Goal: Information Seeking & Learning: Check status

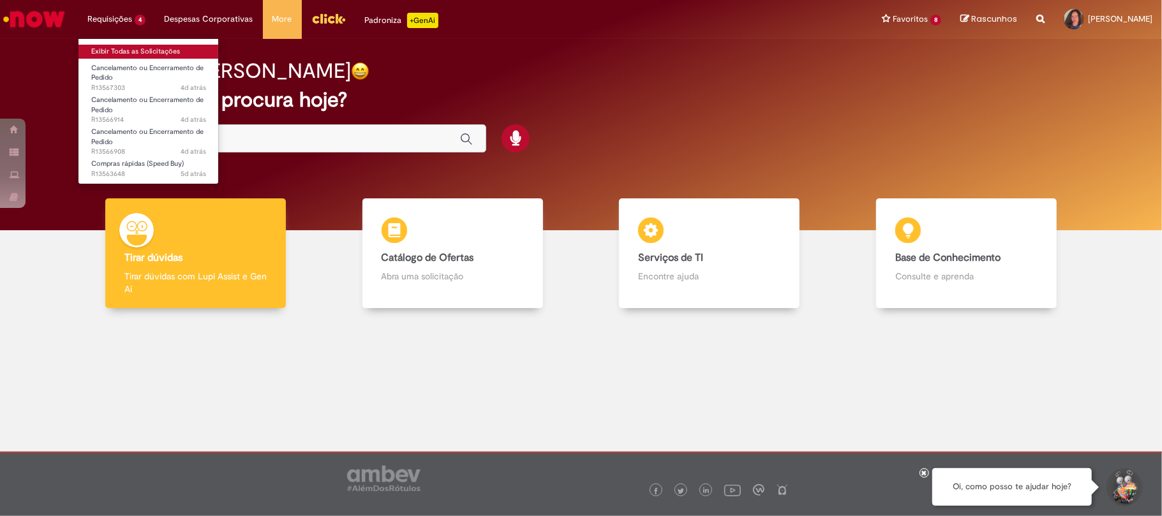
click at [110, 51] on link "Exibir Todas as Solicitações" at bounding box center [148, 52] width 140 height 14
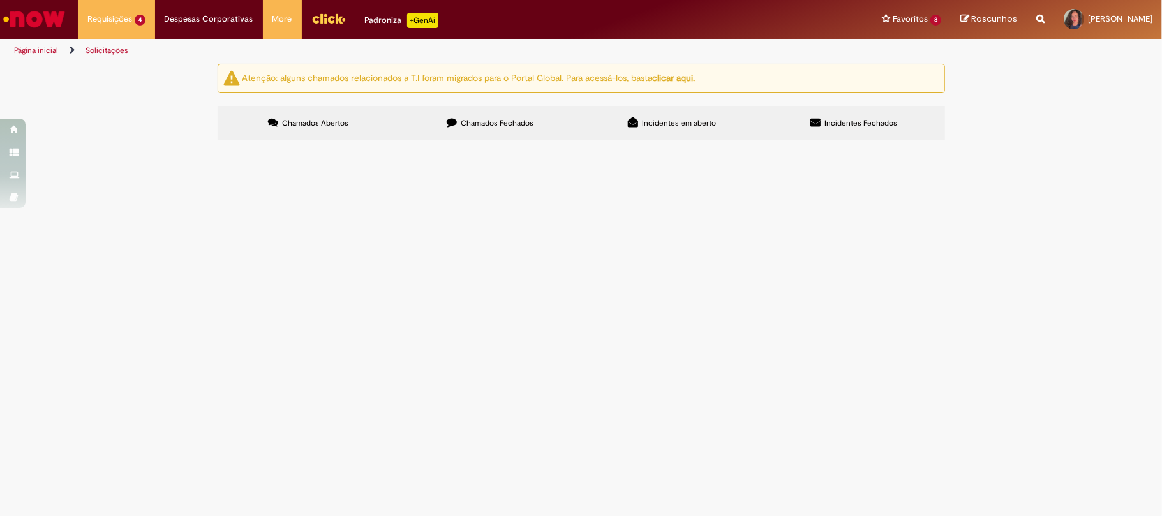
click at [0, 0] on span "Compras rápidas (Speed Buy)" at bounding box center [0, 0] width 0 height 0
click at [462, 376] on main "Solicitações Atenção: alguns chamados relacionados a T.I foram migrados para o …" at bounding box center [581, 289] width 1162 height 453
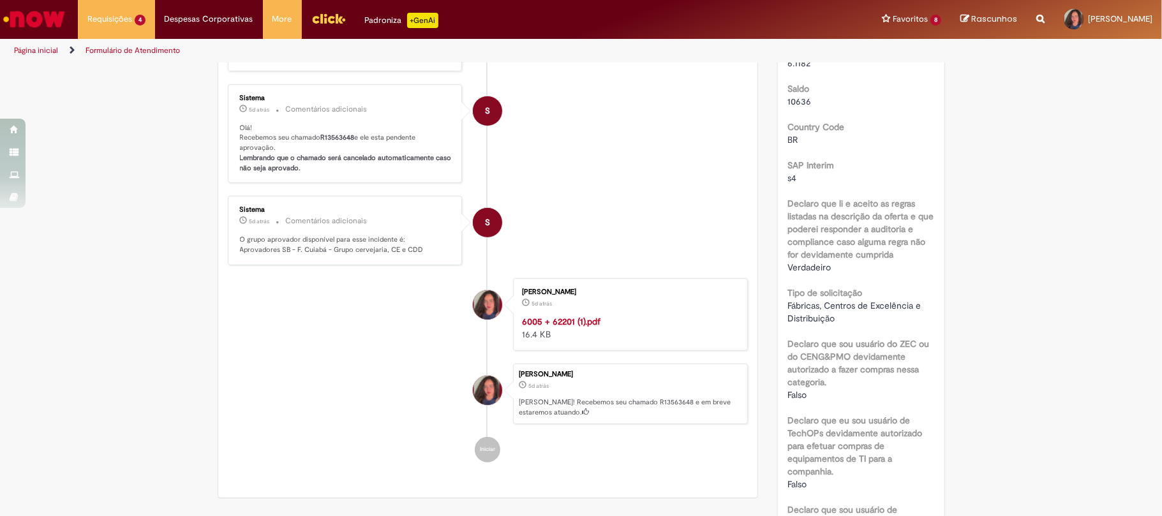
scroll to position [510, 0]
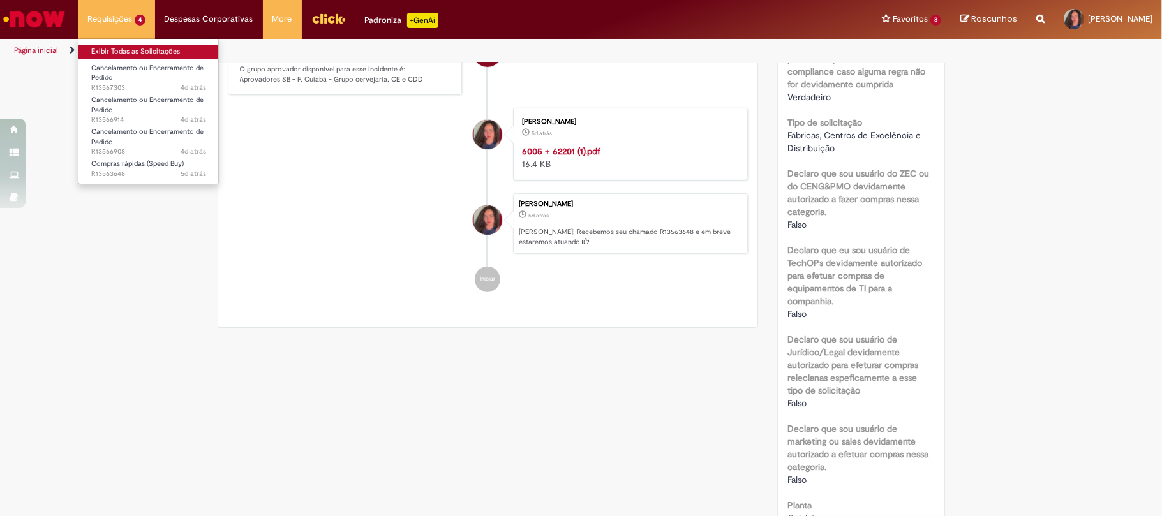
click at [118, 49] on link "Exibir Todas as Solicitações" at bounding box center [148, 52] width 140 height 14
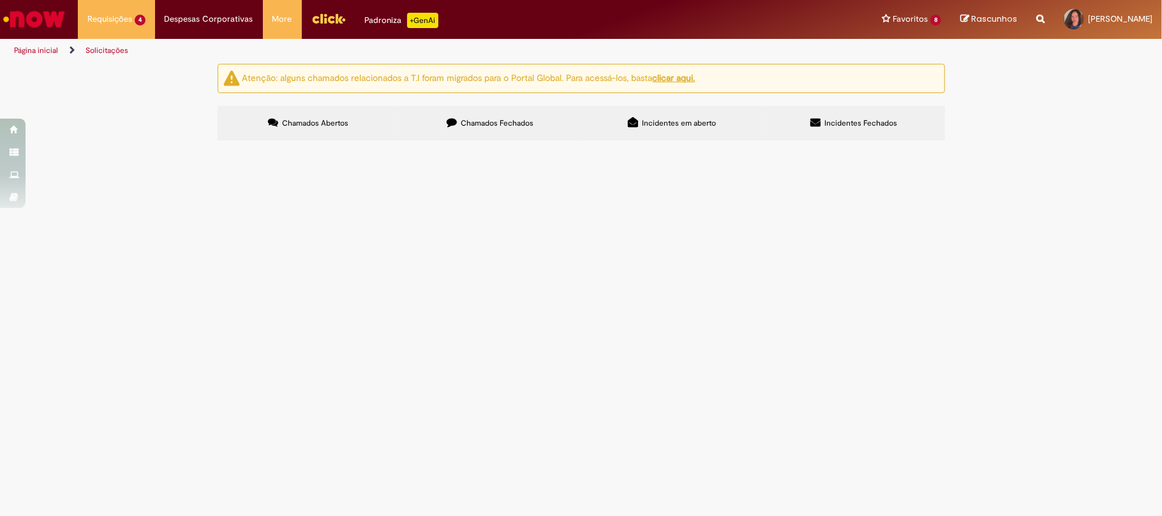
click at [486, 133] on label "Chamados Fechados" at bounding box center [490, 123] width 182 height 34
click at [0, 0] on span "Compras rápidas (Speed Buy)" at bounding box center [0, 0] width 0 height 0
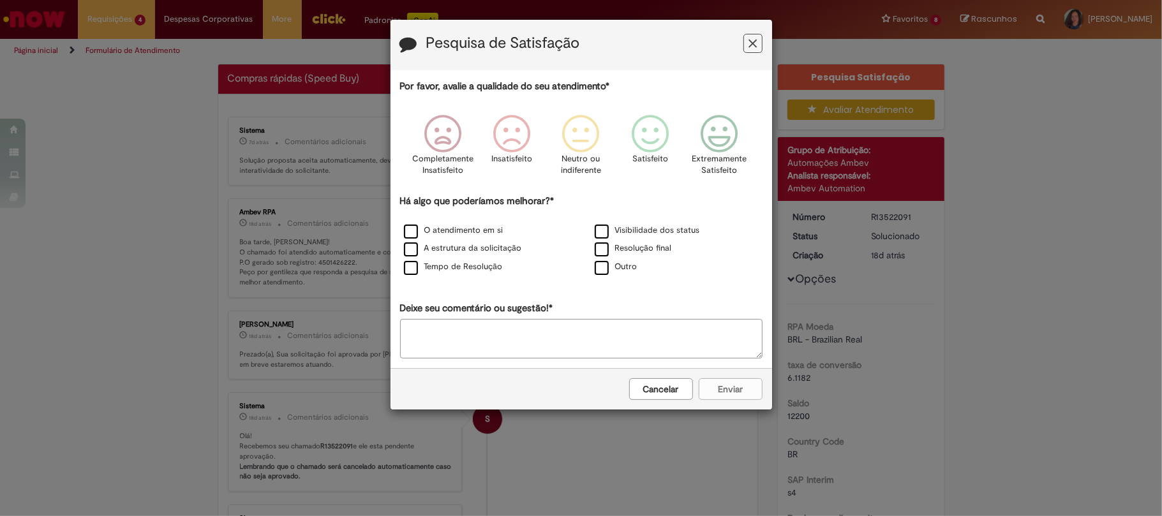
click at [651, 396] on button "Cancelar" at bounding box center [661, 389] width 64 height 22
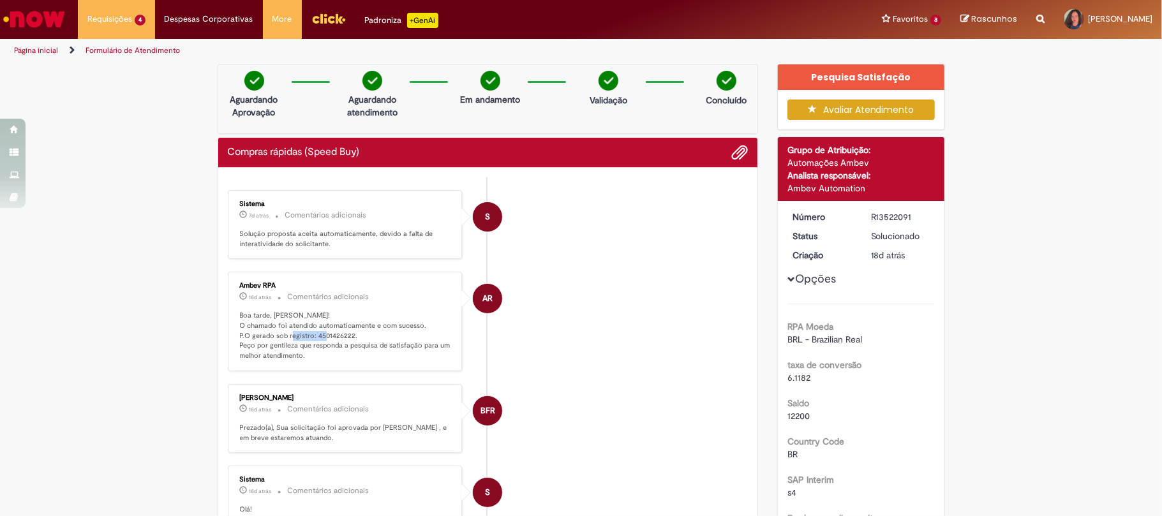
drag, startPoint x: 309, startPoint y: 337, endPoint x: 357, endPoint y: 340, distance: 48.6
click at [357, 340] on p "Boa tarde, [PERSON_NAME]! O chamado foi atendido automaticamente e com sucesso.…" at bounding box center [346, 336] width 212 height 50
copy p "4501426222."
drag, startPoint x: 865, startPoint y: 213, endPoint x: 910, endPoint y: 215, distance: 44.7
click at [910, 215] on div "R13522091" at bounding box center [900, 217] width 59 height 13
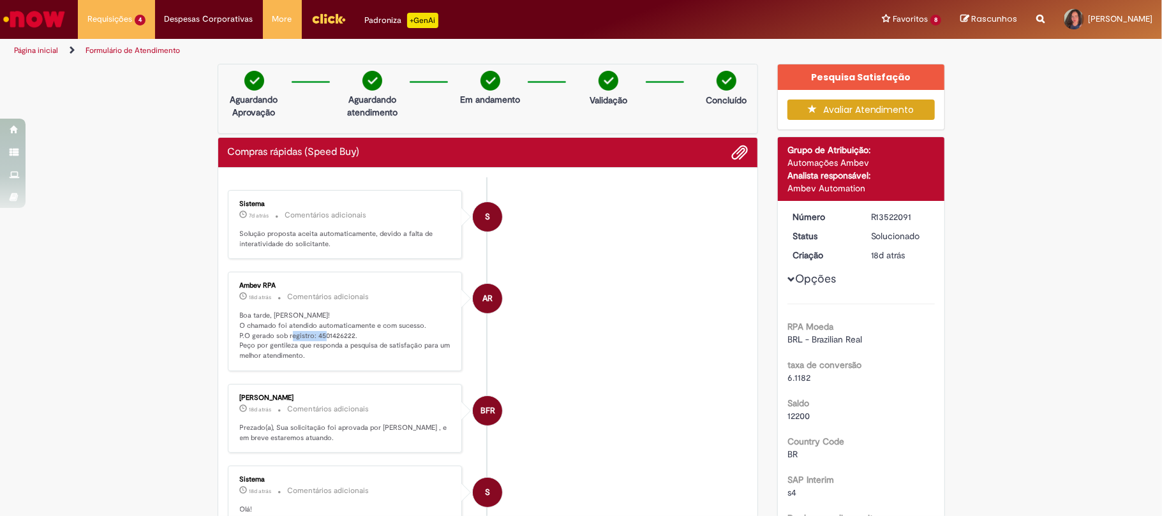
copy div "R13522091"
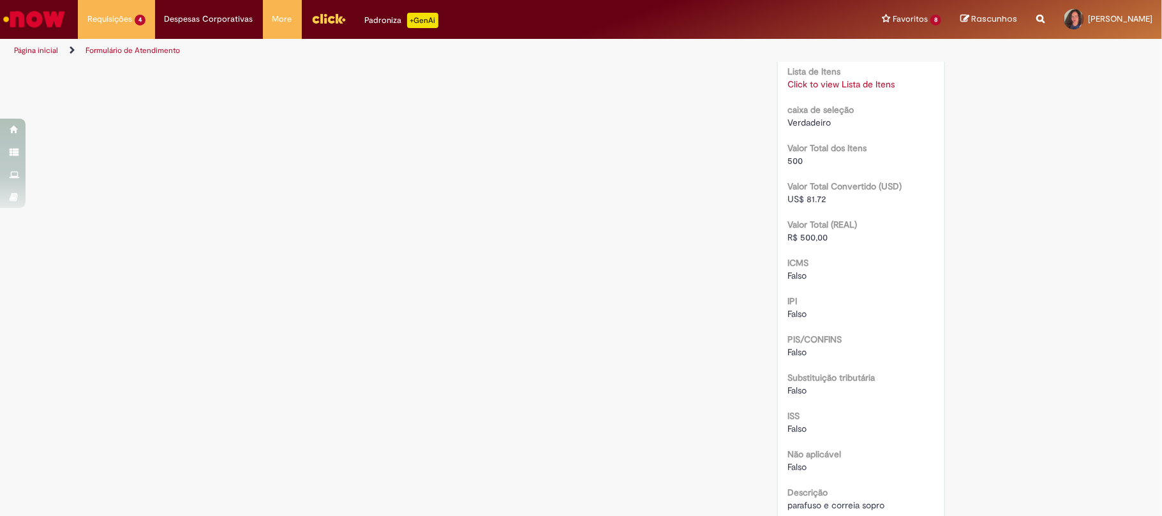
scroll to position [1446, 0]
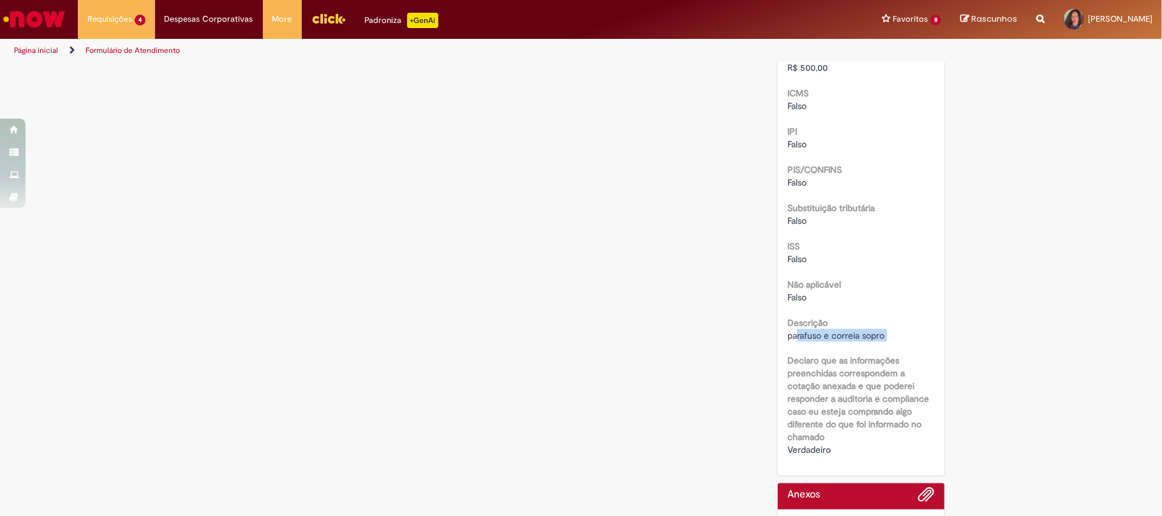
drag, startPoint x: 810, startPoint y: 340, endPoint x: 901, endPoint y: 345, distance: 91.3
click at [792, 358] on b "Declaro que as informações preenchidas correspondem a cotação anexada e que pod…" at bounding box center [858, 399] width 142 height 88
drag, startPoint x: 780, startPoint y: 332, endPoint x: 889, endPoint y: 337, distance: 109.2
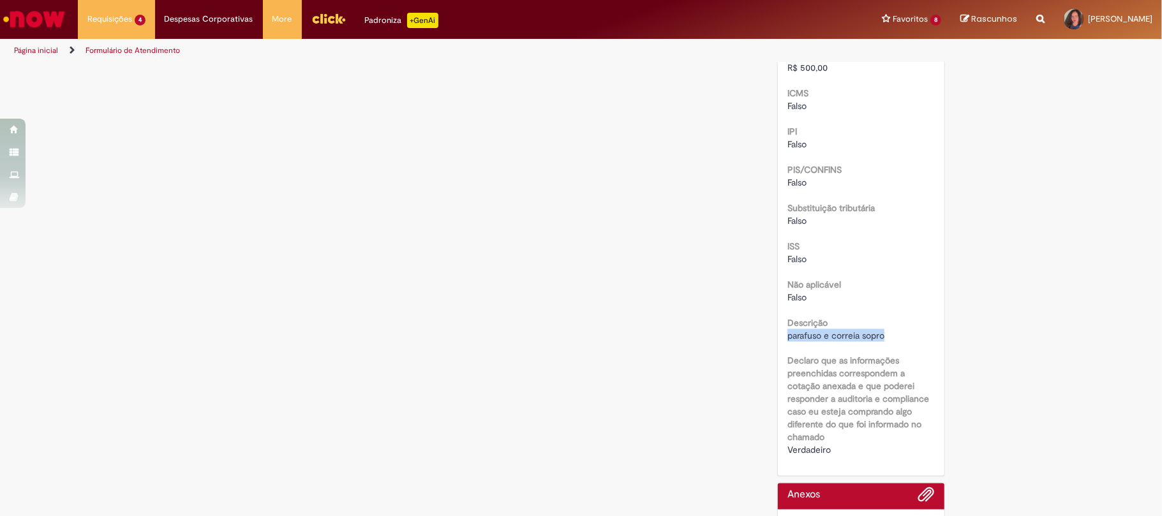
copy span "parafuso e correia sopro"
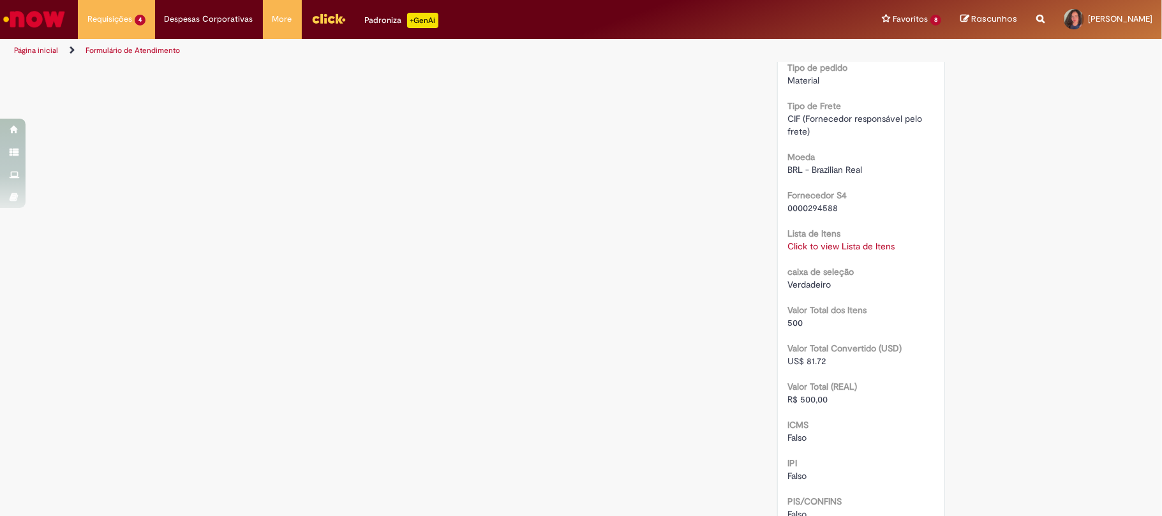
scroll to position [944, 0]
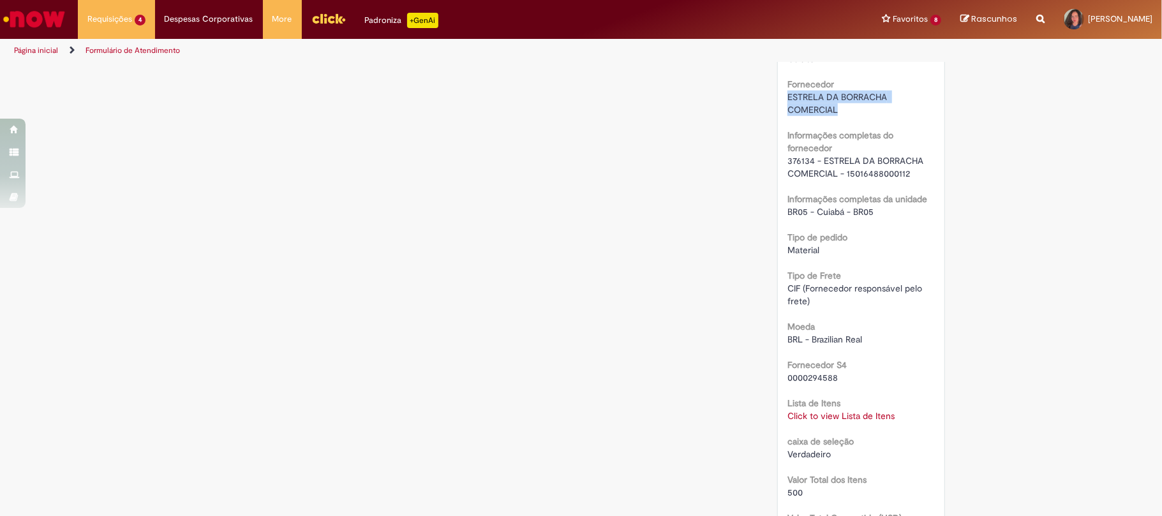
drag, startPoint x: 780, startPoint y: 96, endPoint x: 833, endPoint y: 107, distance: 54.8
click at [833, 107] on div "Número R13522091 Status Solucionado Criação 18d atrás 18 dias atrás Opções RPA …" at bounding box center [861, 117] width 167 height 1721
copy span "ESTRELA DA BORRACHA COMERCIAL"
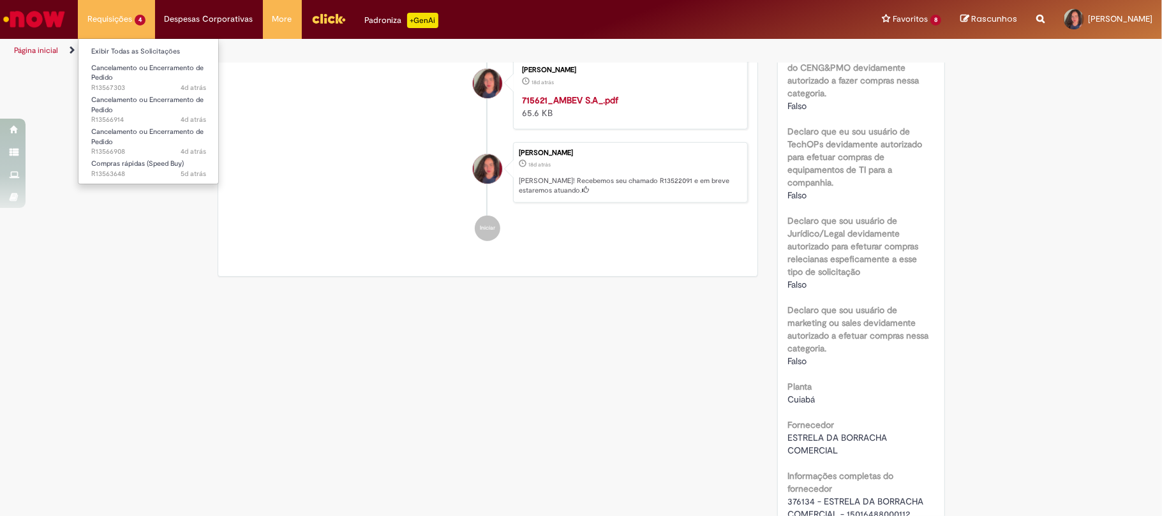
click at [137, 23] on li "Requisições 4 Exibir Todas as Solicitações Cancelamento ou Encerramento de Pedi…" at bounding box center [116, 19] width 77 height 38
click at [138, 19] on li "Requisições 4 Exibir Todas as Solicitações Cancelamento ou Encerramento de Pedi…" at bounding box center [116, 19] width 77 height 38
click at [137, 52] on link "Exibir Todas as Solicitações" at bounding box center [148, 52] width 140 height 14
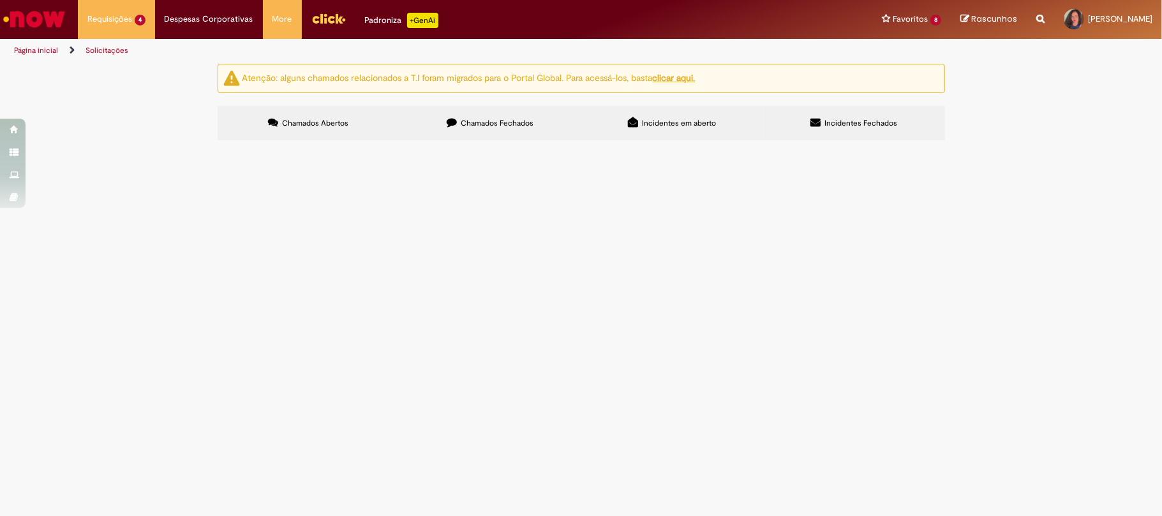
click at [531, 131] on label "Chamados Fechados" at bounding box center [490, 123] width 182 height 34
click at [0, 0] on span "Compras rápidas (Speed Buy)" at bounding box center [0, 0] width 0 height 0
drag, startPoint x: 230, startPoint y: 320, endPoint x: 266, endPoint y: 322, distance: 36.4
click at [0, 0] on td "R13471262" at bounding box center [0, 0] width 0 height 0
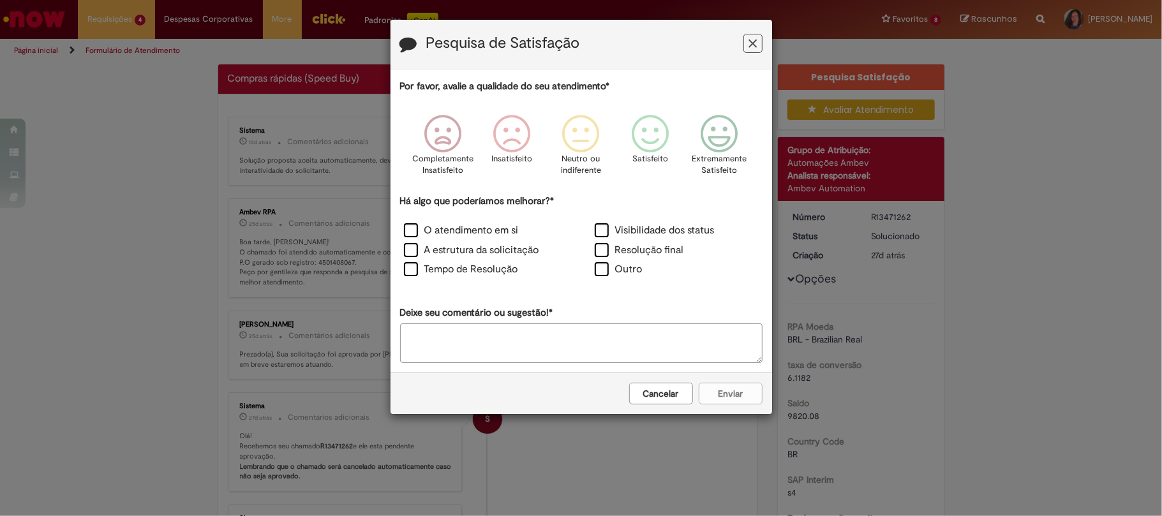
copy span "R13471262"
click at [751, 39] on icon "Feedback" at bounding box center [752, 43] width 8 height 13
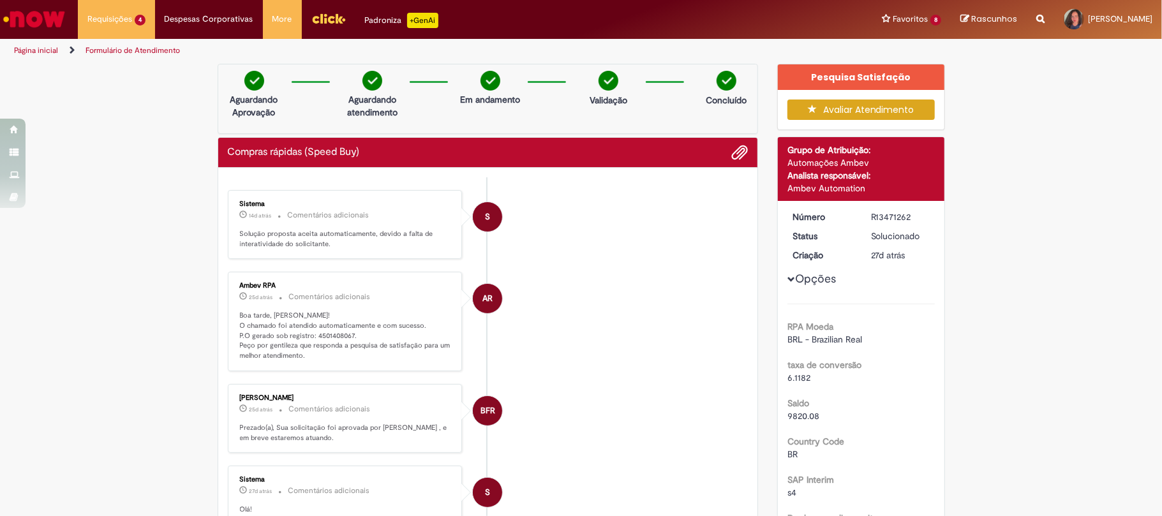
drag, startPoint x: 863, startPoint y: 212, endPoint x: 907, endPoint y: 218, distance: 43.8
click at [907, 218] on dd "R13471262" at bounding box center [900, 217] width 78 height 13
copy div "R13471262"
drag, startPoint x: 307, startPoint y: 332, endPoint x: 348, endPoint y: 332, distance: 41.5
click at [348, 332] on p "Boa tarde, [PERSON_NAME]! O chamado foi atendido automaticamente e com sucesso.…" at bounding box center [346, 336] width 212 height 50
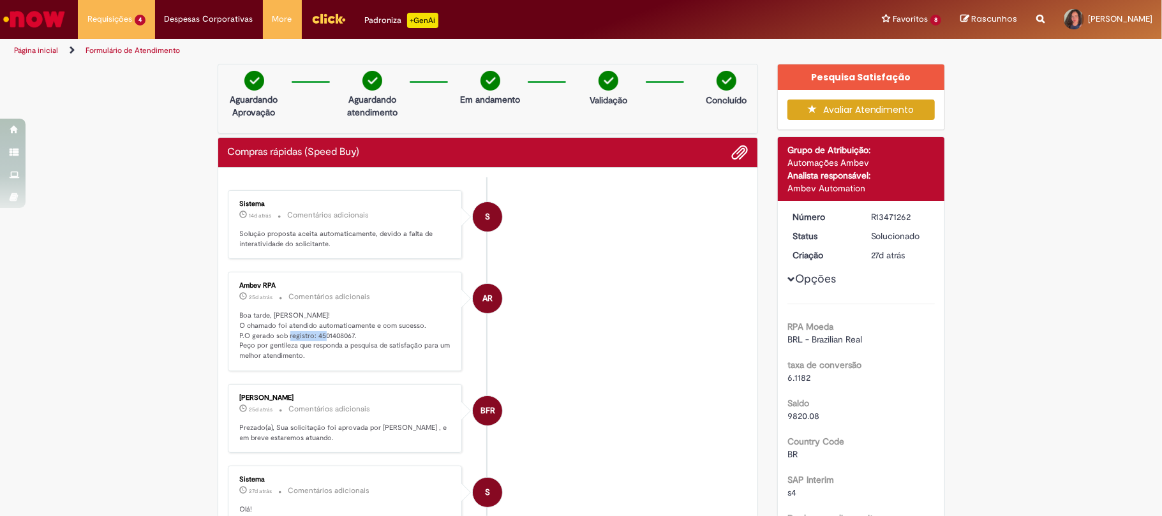
copy p "4501408067."
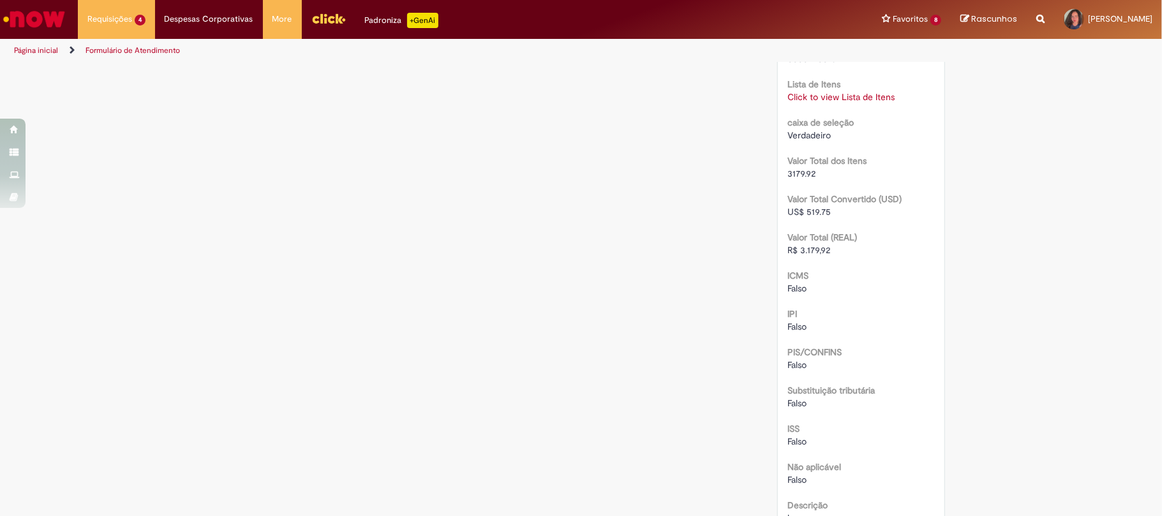
scroll to position [1446, 0]
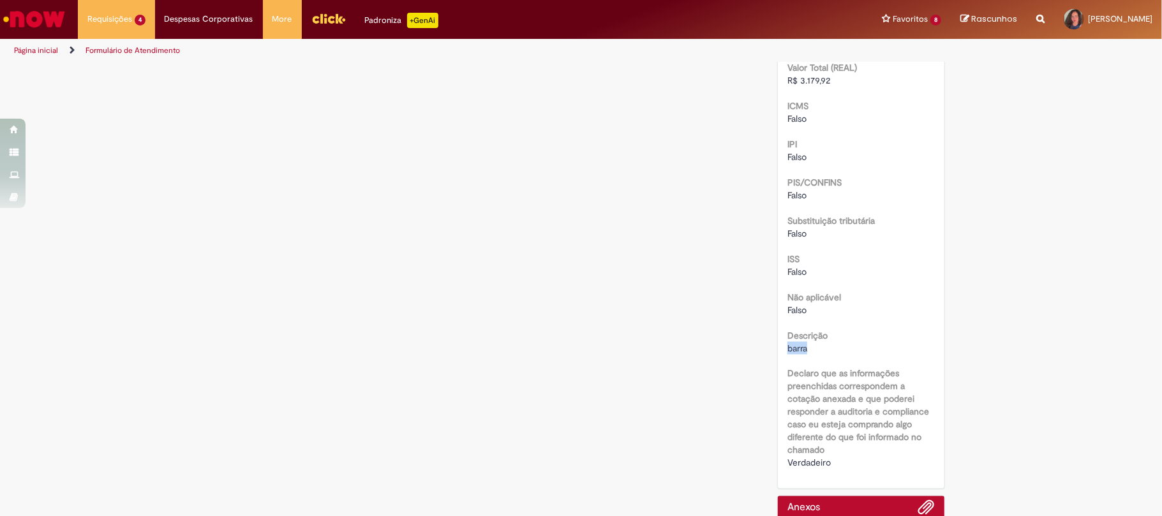
drag, startPoint x: 779, startPoint y: 330, endPoint x: 808, endPoint y: 337, distance: 29.4
copy span "barra"
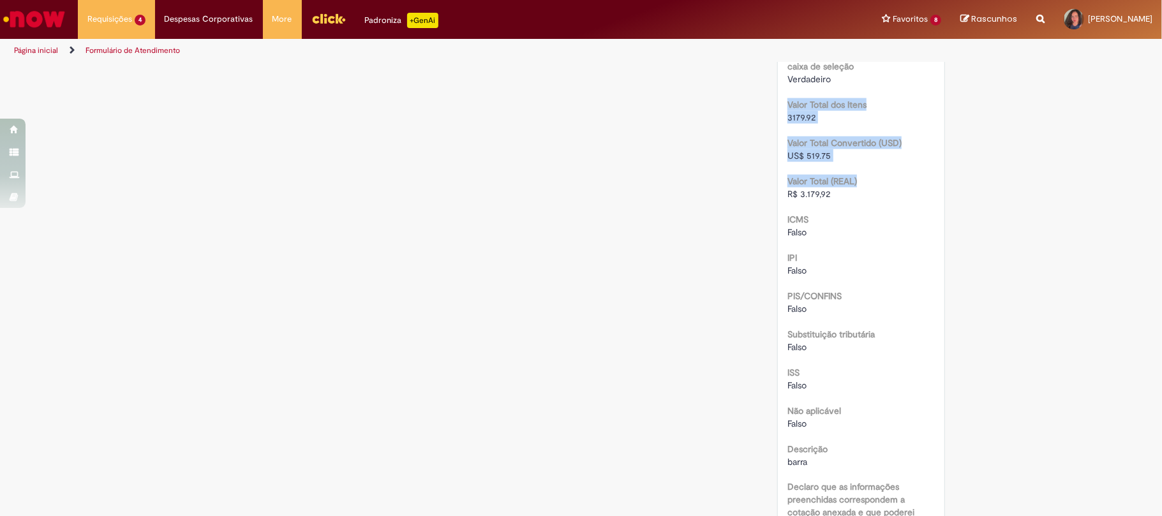
scroll to position [1268, 0]
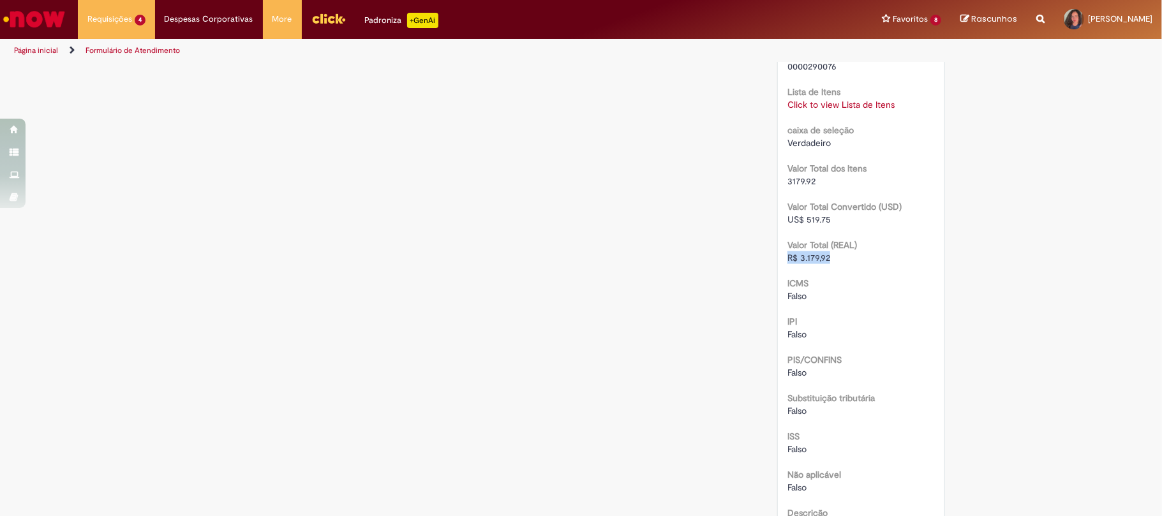
drag, startPoint x: 781, startPoint y: 67, endPoint x: 829, endPoint y: 241, distance: 180.8
click at [829, 251] on div "R$ 3.179,92" at bounding box center [860, 257] width 147 height 13
copy span "R$ 3.179,92"
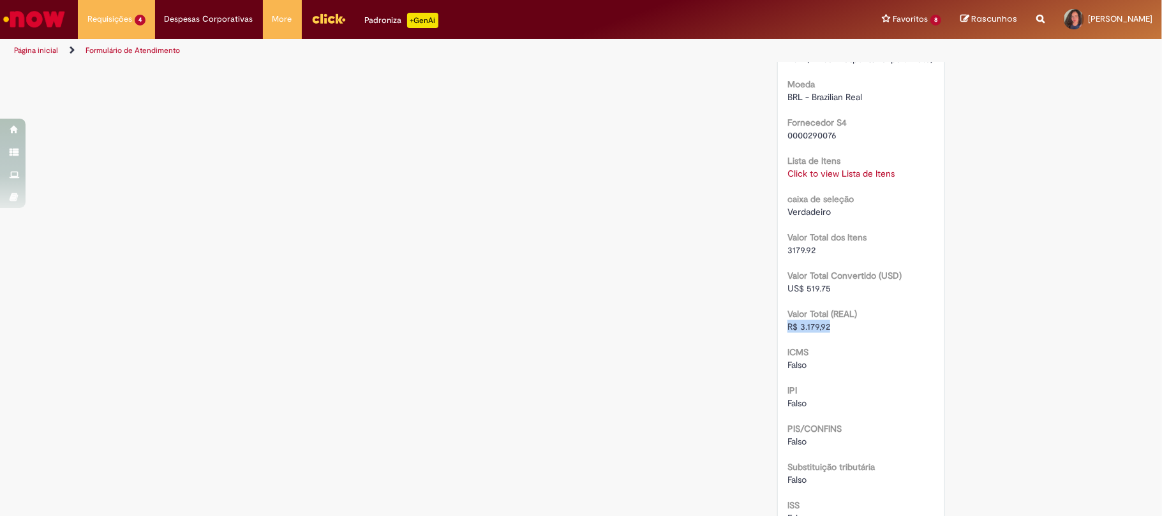
scroll to position [859, 0]
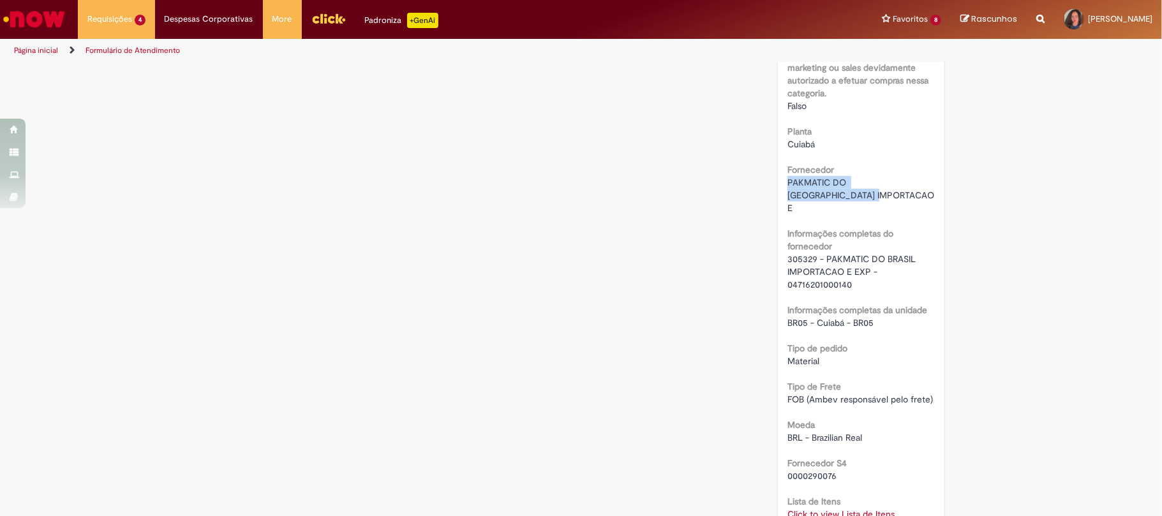
drag, startPoint x: 781, startPoint y: 182, endPoint x: 869, endPoint y: 194, distance: 88.9
click at [869, 194] on div "PAKMATIC DO [GEOGRAPHIC_DATA] IMPORTACAO E" at bounding box center [860, 195] width 147 height 38
copy span "PAKMATIC DO [GEOGRAPHIC_DATA] IMPORTACAO E"
drag, startPoint x: 819, startPoint y: 245, endPoint x: 865, endPoint y: 259, distance: 48.0
click at [865, 259] on span "305329 - PAKMATIC DO BRASIL IMPORTACAO E EXP - 04716201000140" at bounding box center [852, 271] width 131 height 37
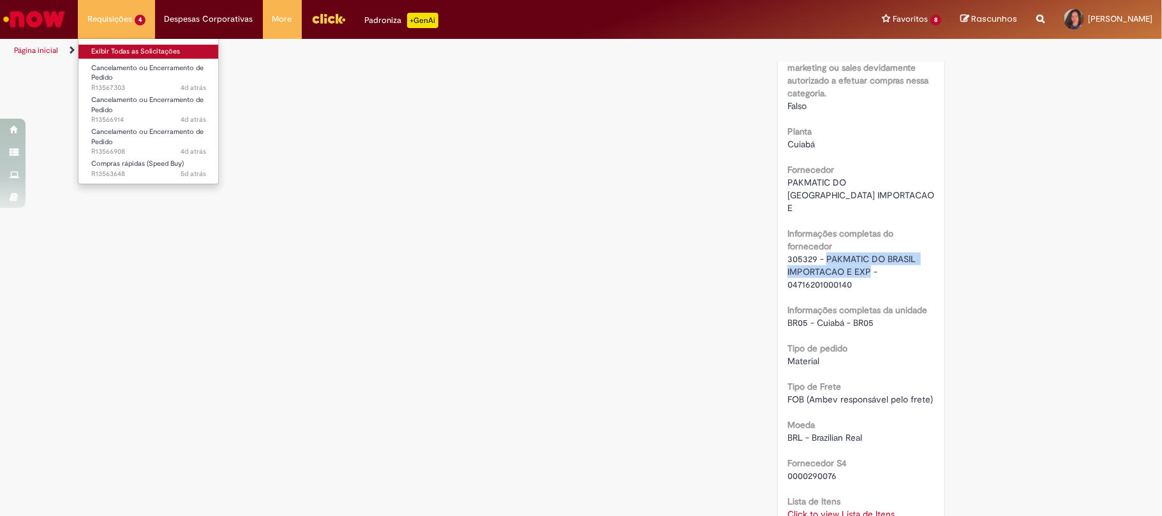
click at [129, 47] on link "Exibir Todas as Solicitações" at bounding box center [148, 52] width 140 height 14
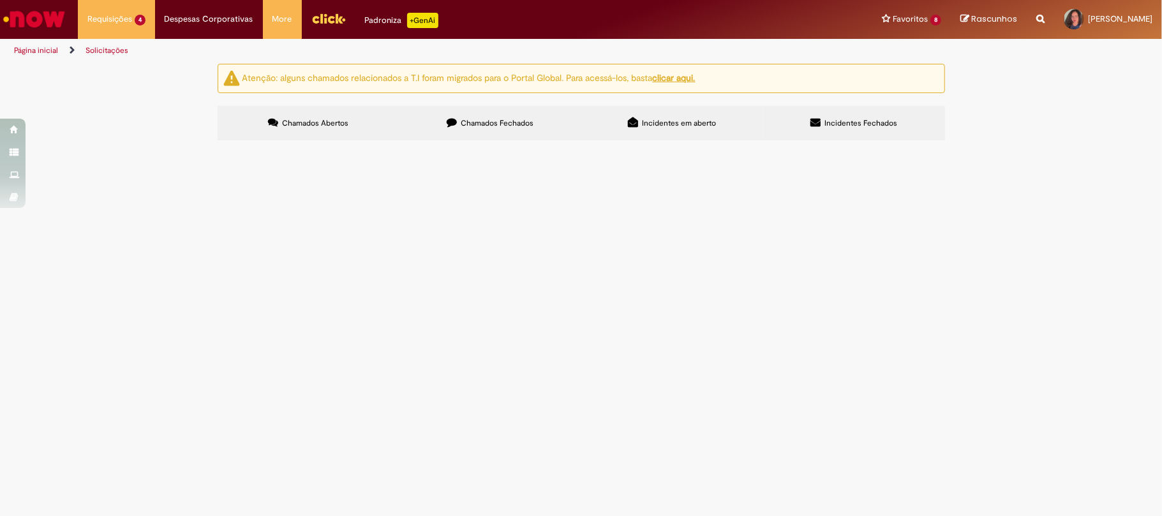
click at [473, 126] on span "Chamados Fechados" at bounding box center [497, 123] width 73 height 10
click at [0, 0] on span "itens oh" at bounding box center [0, 0] width 0 height 0
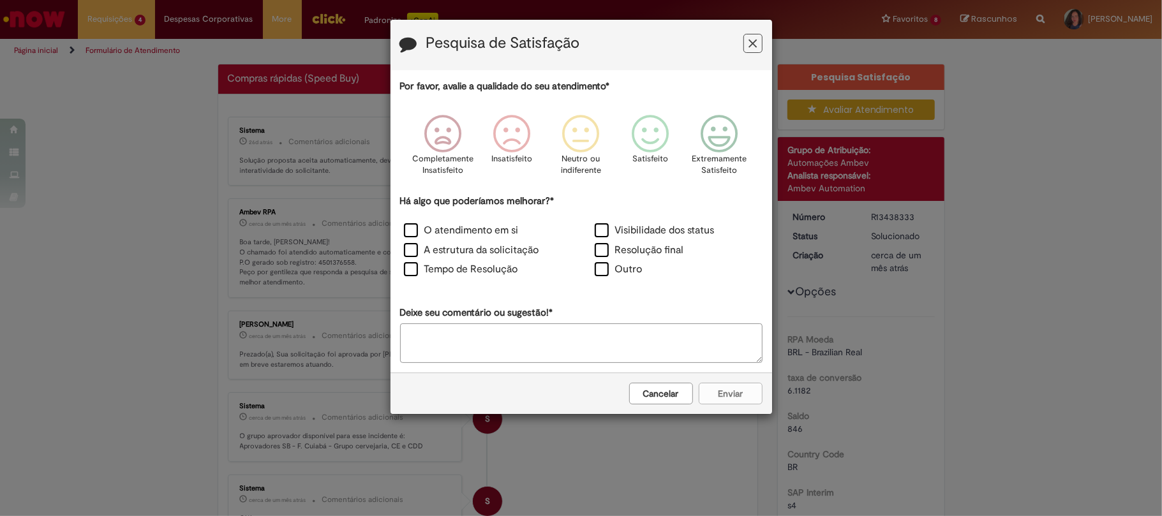
click at [648, 393] on button "Cancelar" at bounding box center [661, 394] width 64 height 22
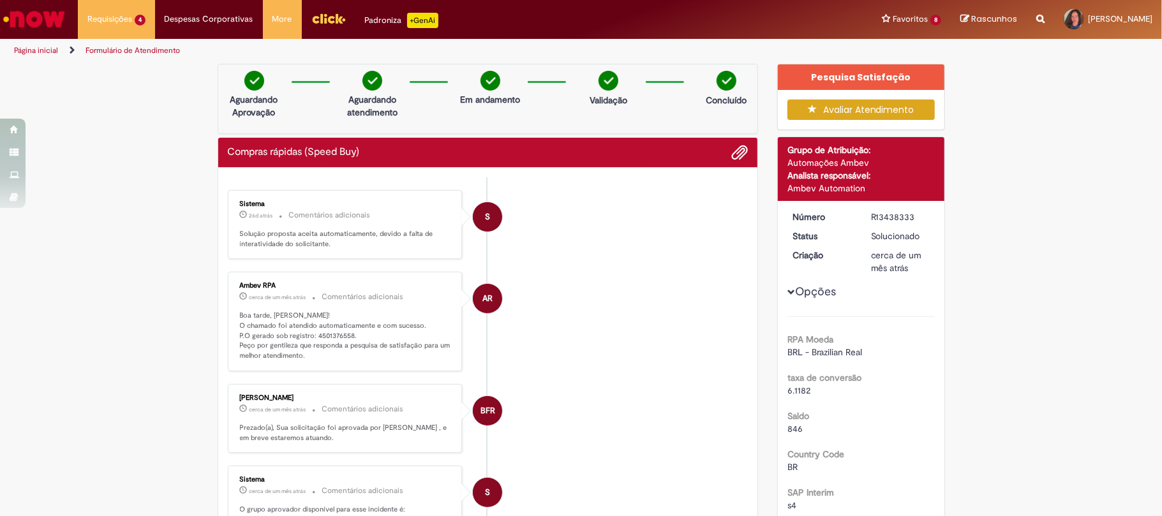
drag, startPoint x: 866, startPoint y: 215, endPoint x: 910, endPoint y: 214, distance: 43.4
click at [910, 214] on div "R13438333" at bounding box center [900, 217] width 59 height 13
click at [314, 330] on p "Boa tarde, [PERSON_NAME]! O chamado foi atendido automaticamente e com sucesso.…" at bounding box center [346, 336] width 212 height 50
drag, startPoint x: 309, startPoint y: 332, endPoint x: 345, endPoint y: 332, distance: 35.7
click at [345, 332] on p "Boa tarde, [PERSON_NAME]! O chamado foi atendido automaticamente e com sucesso.…" at bounding box center [346, 336] width 212 height 50
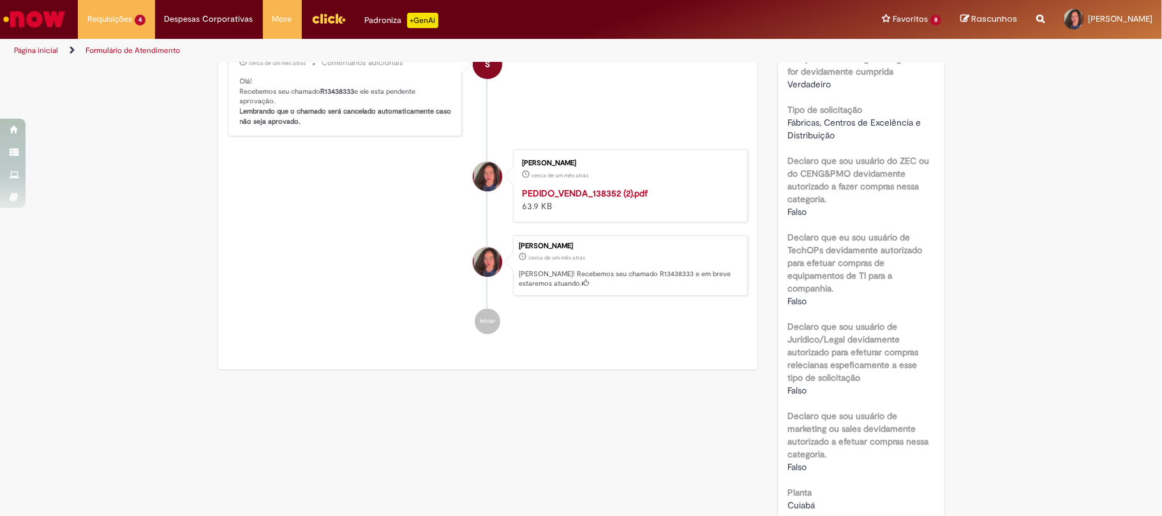
scroll to position [680, 0]
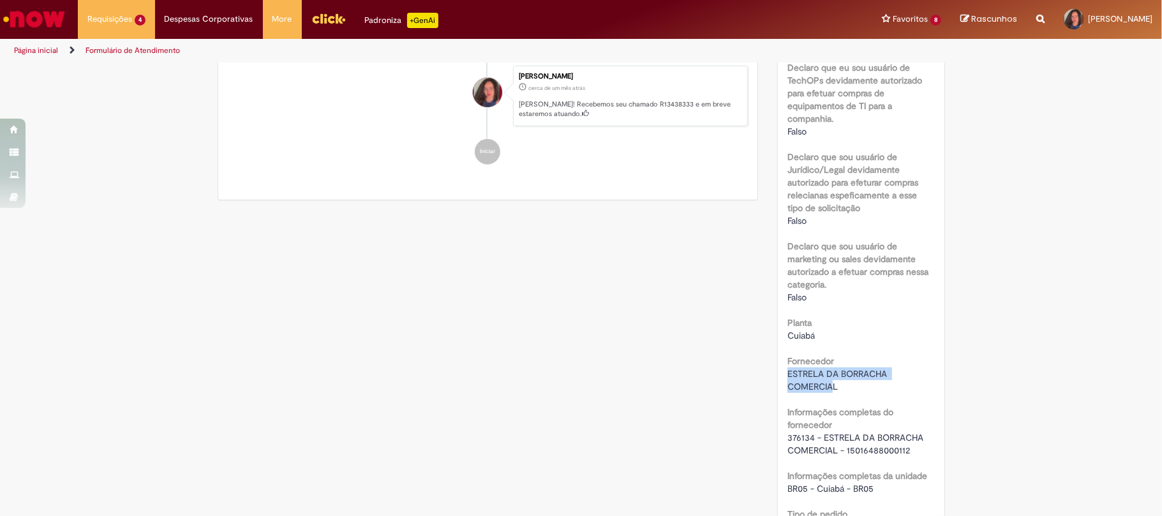
drag, startPoint x: 781, startPoint y: 376, endPoint x: 830, endPoint y: 385, distance: 49.9
click at [830, 385] on span "ESTRELA DA BORRACHA COMERCIAL" at bounding box center [838, 380] width 102 height 24
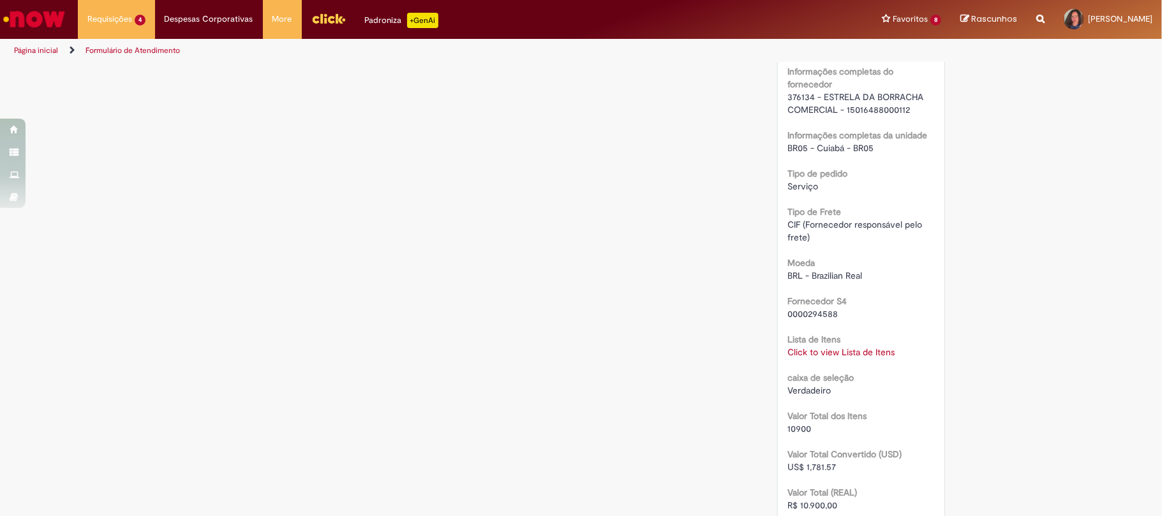
scroll to position [1106, 0]
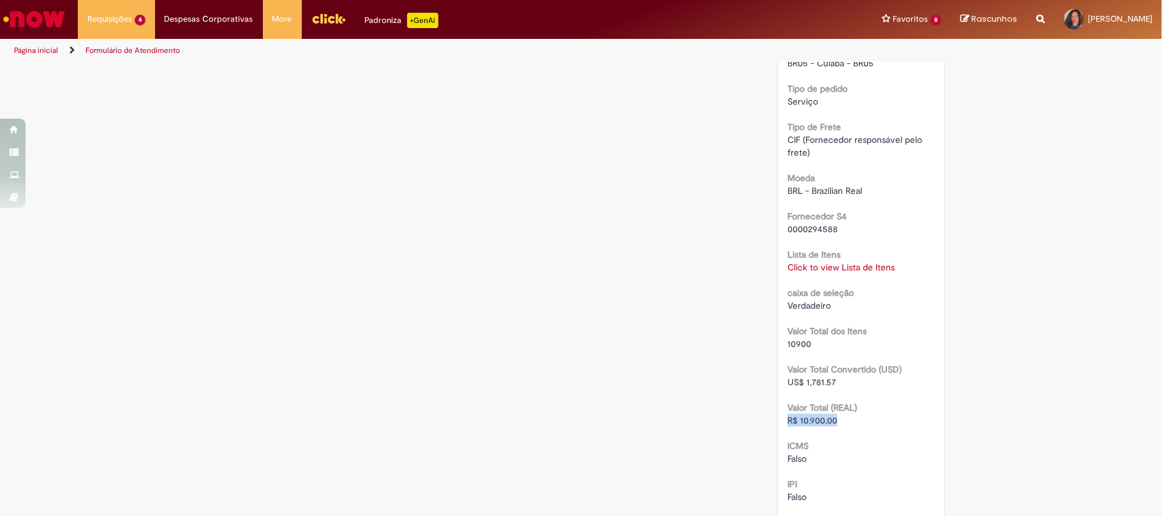
drag, startPoint x: 777, startPoint y: 420, endPoint x: 835, endPoint y: 421, distance: 58.1
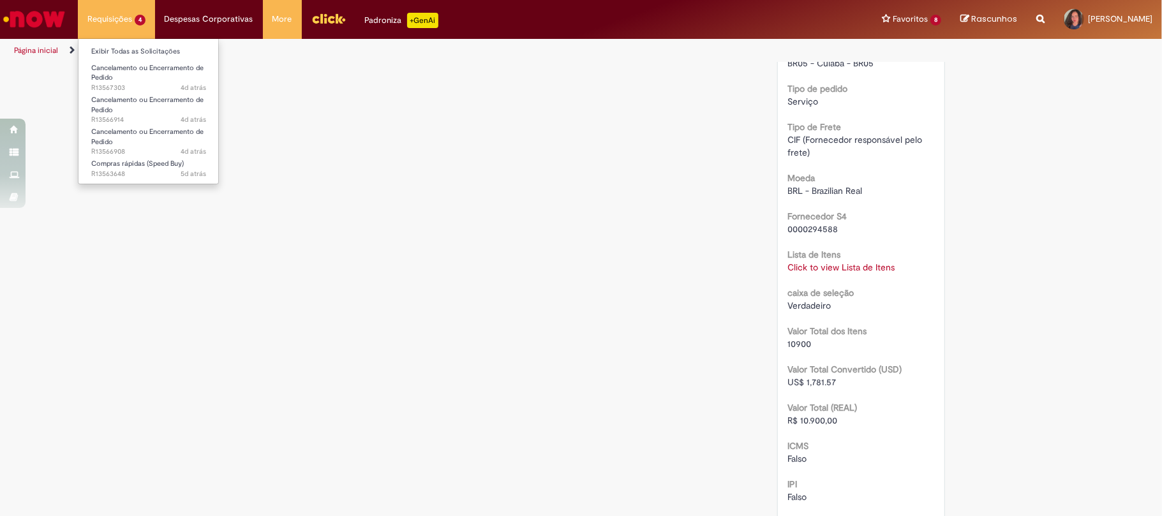
click at [144, 22] on li "Requisições 4 Exibir Todas as Solicitações Cancelamento ou Encerramento de Pedi…" at bounding box center [116, 19] width 77 height 38
click at [140, 51] on link "Exibir Todas as Solicitações" at bounding box center [148, 52] width 140 height 14
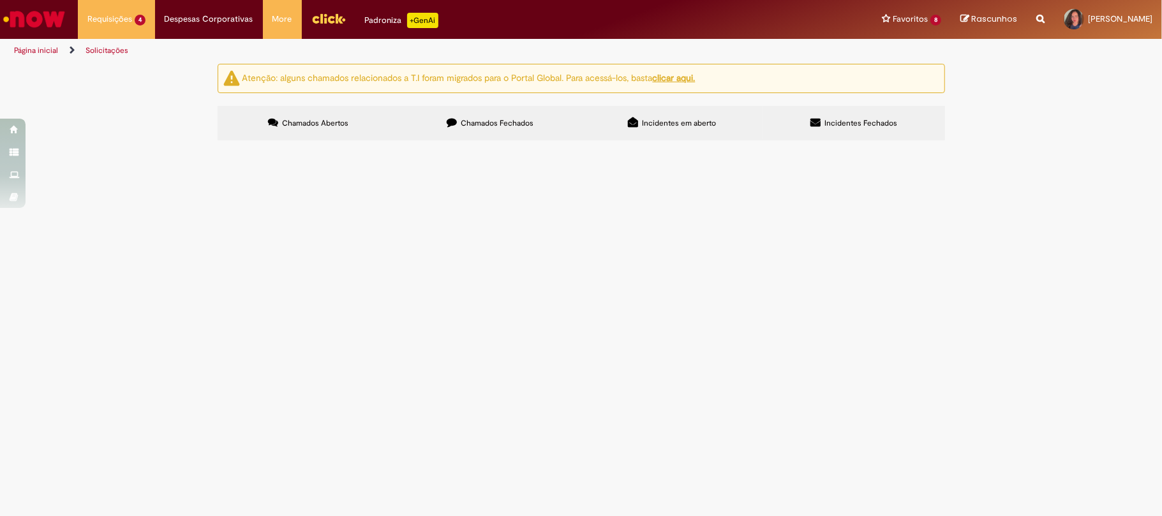
click at [514, 120] on span "Chamados Fechados" at bounding box center [497, 123] width 73 height 10
click at [0, 0] on span "serv. [PERSON_NAME]" at bounding box center [0, 0] width 0 height 0
click at [0, 0] on span "Compras rápidas (Speed Buy)" at bounding box center [0, 0] width 0 height 0
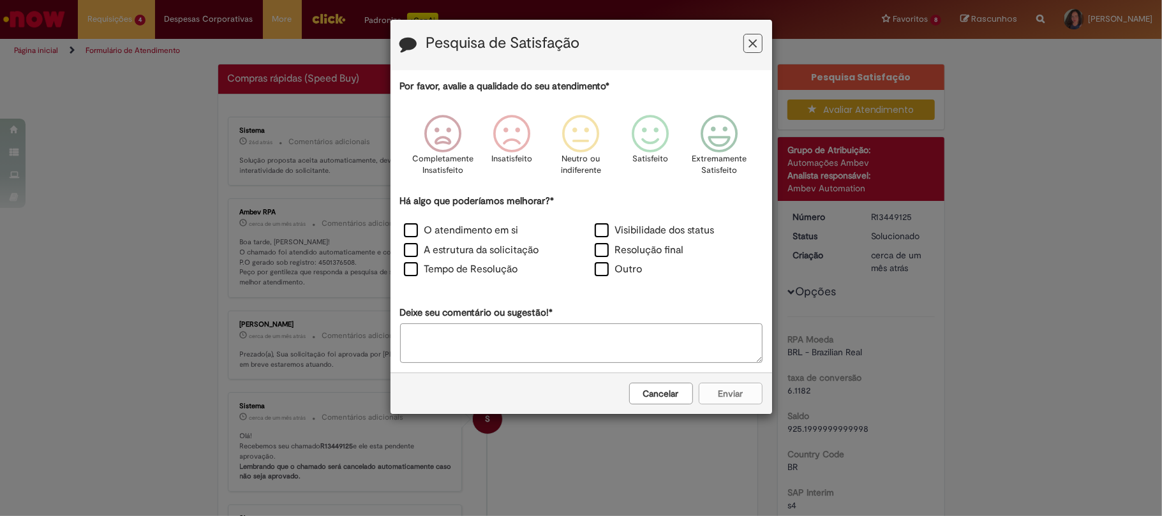
click at [753, 43] on icon "Feedback" at bounding box center [752, 43] width 8 height 13
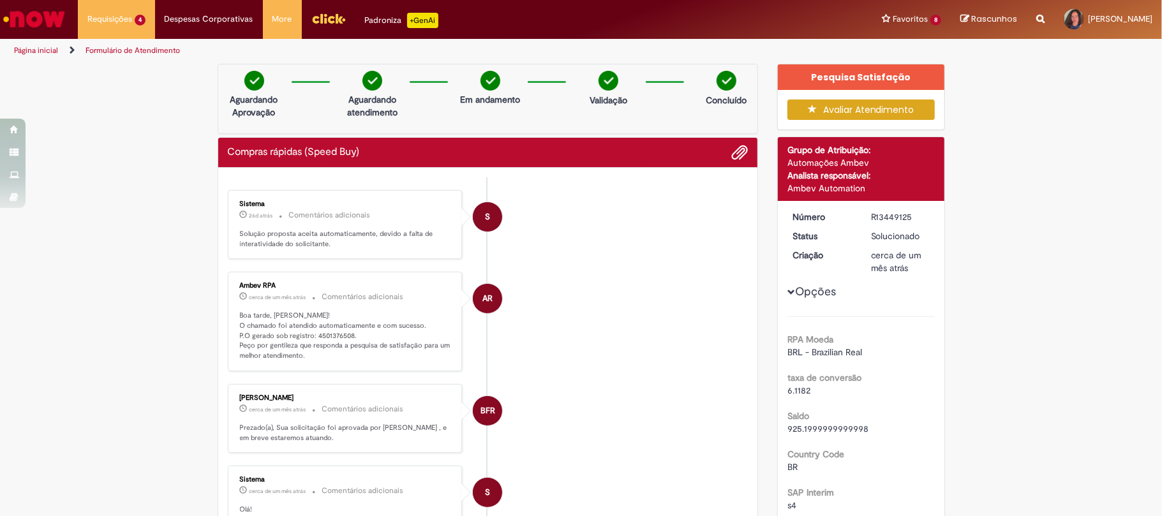
drag, startPoint x: 865, startPoint y: 212, endPoint x: 924, endPoint y: 218, distance: 59.0
click at [924, 218] on dd "R13449125" at bounding box center [900, 217] width 78 height 13
drag, startPoint x: 309, startPoint y: 332, endPoint x: 348, endPoint y: 337, distance: 38.7
click at [348, 337] on p "Boa tarde, [PERSON_NAME]! O chamado foi atendido automaticamente e com sucesso.…" at bounding box center [346, 336] width 212 height 50
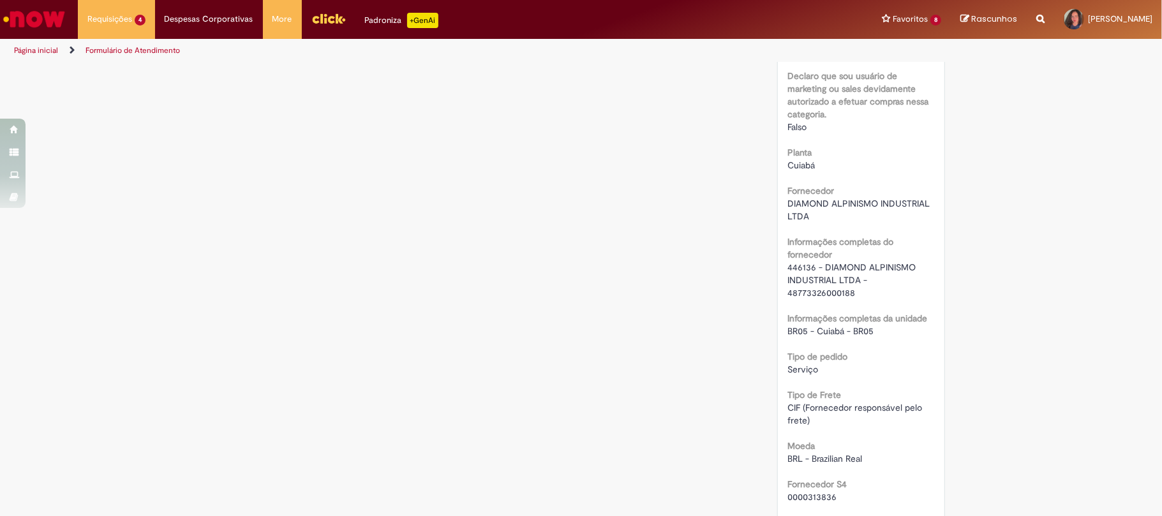
scroll to position [1106, 0]
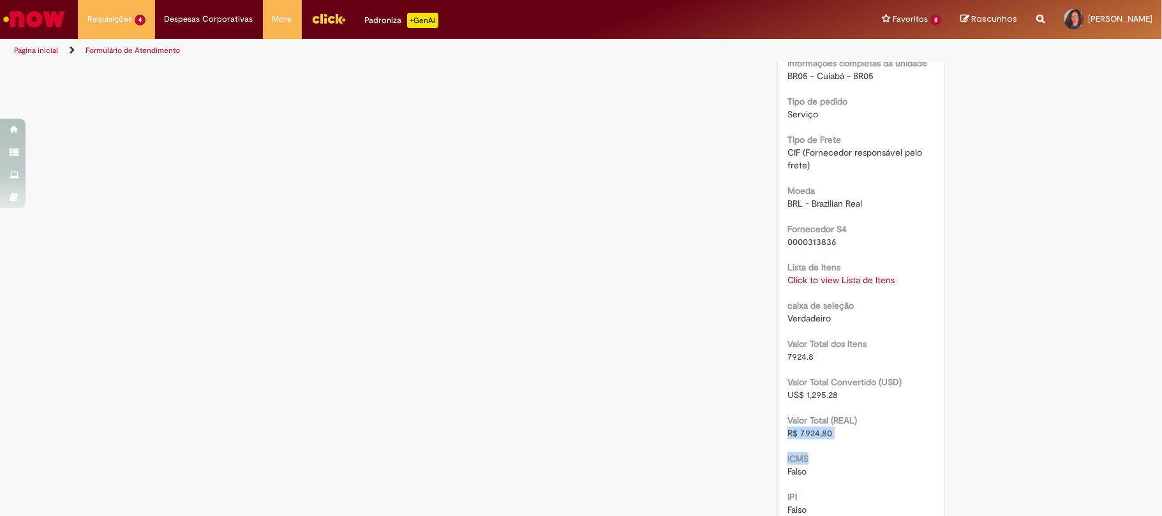
drag, startPoint x: 777, startPoint y: 432, endPoint x: 828, endPoint y: 440, distance: 51.7
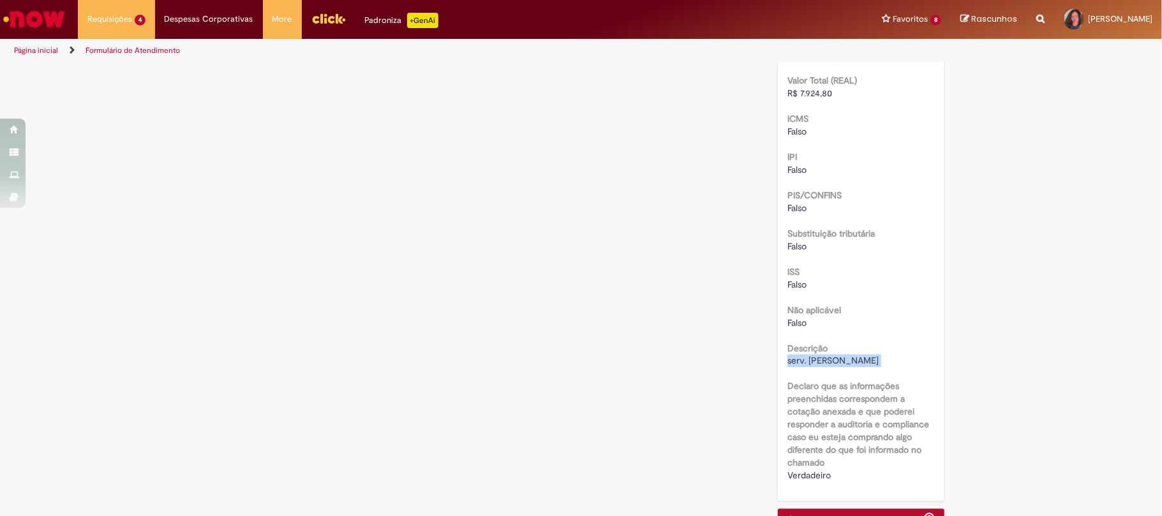
drag, startPoint x: 779, startPoint y: 359, endPoint x: 855, endPoint y: 374, distance: 77.4
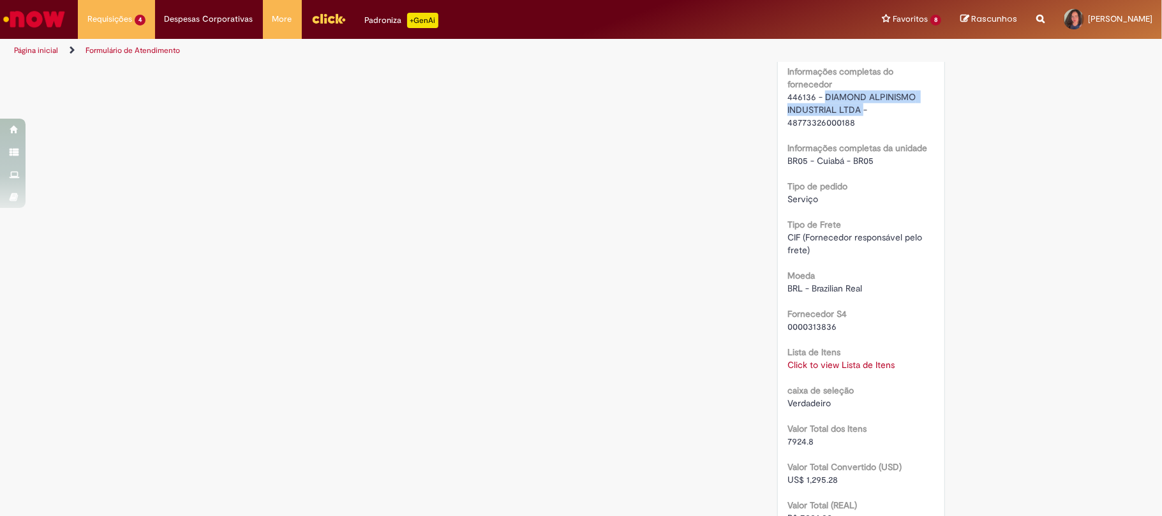
drag, startPoint x: 818, startPoint y: 95, endPoint x: 856, endPoint y: 110, distance: 41.0
click at [856, 110] on span "446136 - DIAMOND ALPINISMO INDUSTRIAL LTDA - 48773326000188" at bounding box center [852, 109] width 131 height 37
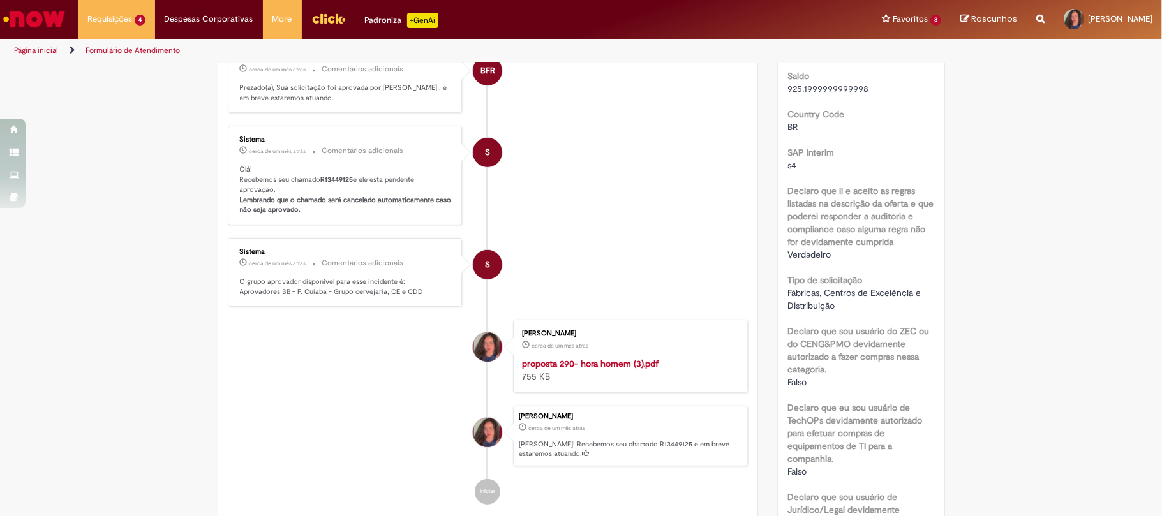
scroll to position [0, 0]
